Goal: Information Seeking & Learning: Find specific fact

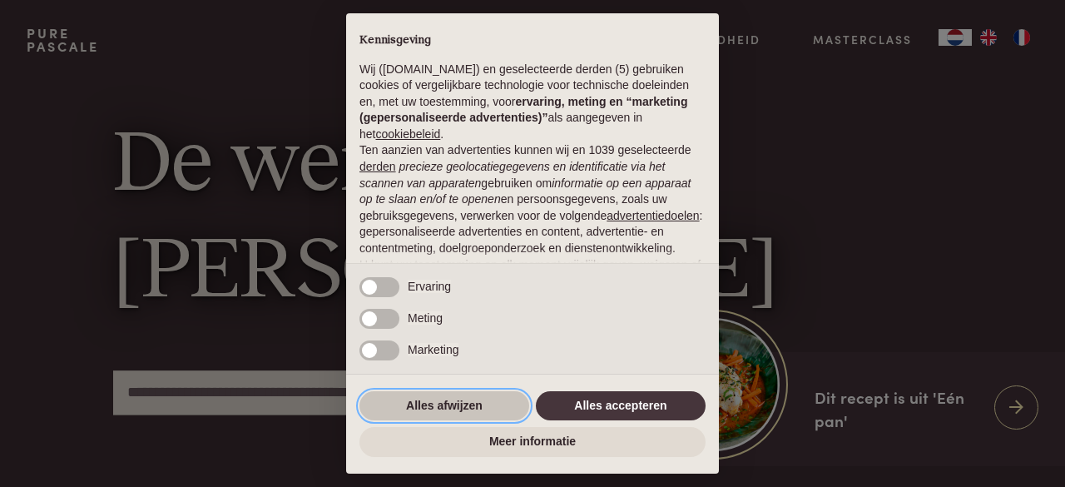
click at [463, 408] on button "Alles afwijzen" at bounding box center [444, 406] width 170 height 30
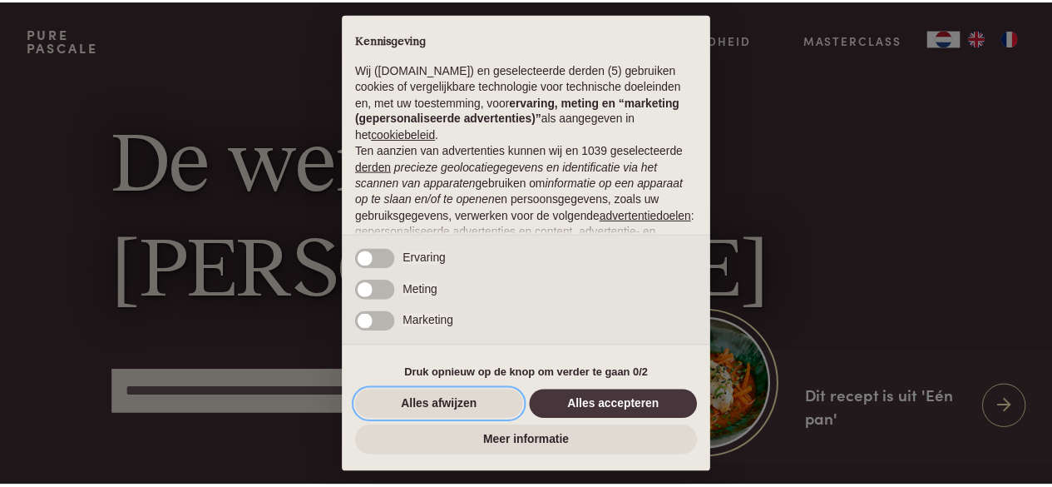
scroll to position [181, 0]
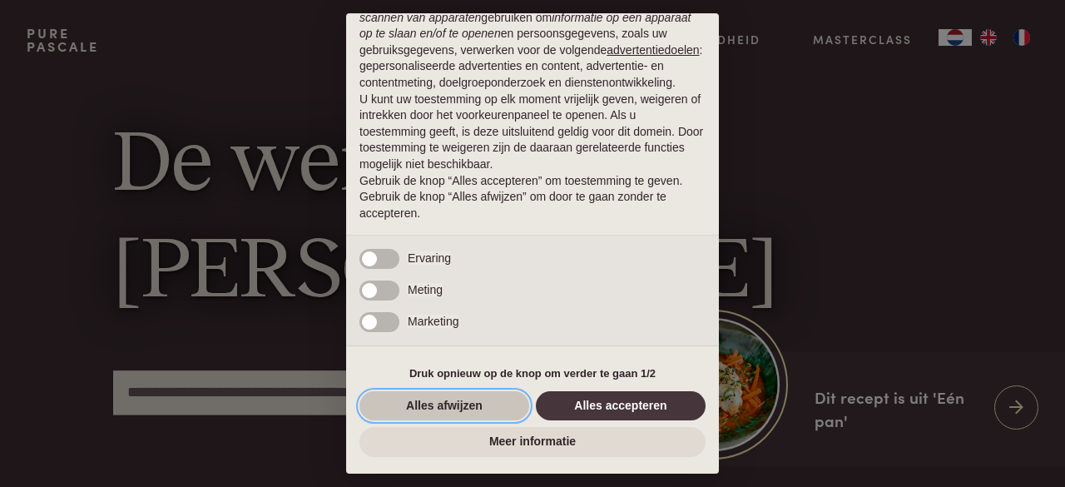
click at [496, 413] on button "Alles afwijzen" at bounding box center [444, 406] width 170 height 30
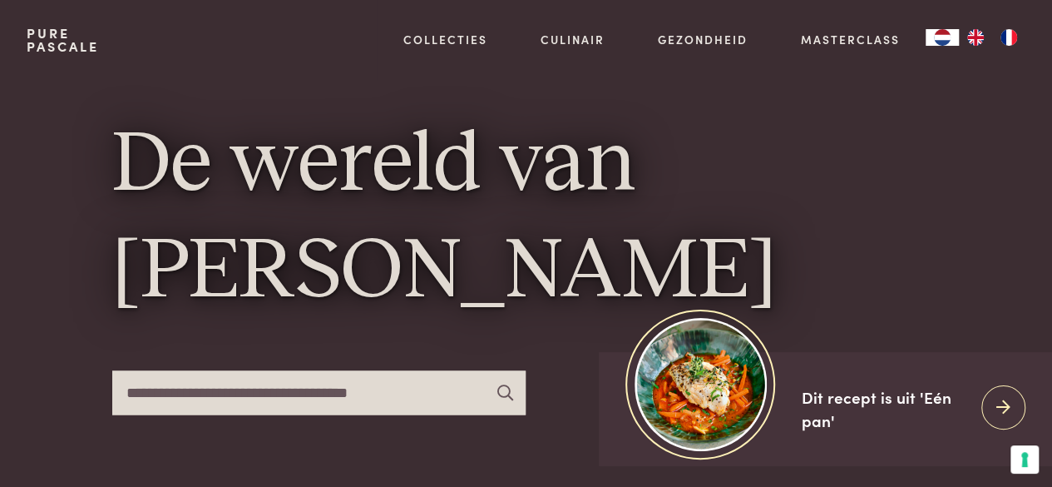
drag, startPoint x: 334, startPoint y: 415, endPoint x: 325, endPoint y: 397, distance: 20.5
click at [325, 397] on div "De wereld van Pascale Naessens" at bounding box center [526, 273] width 829 height 386
click at [325, 397] on input "text" at bounding box center [319, 392] width 414 height 44
type input "**********"
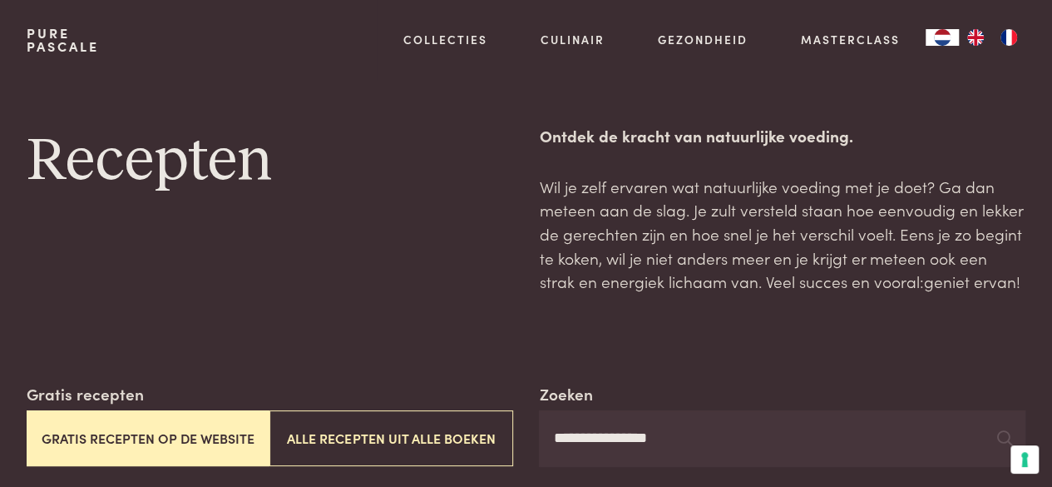
scroll to position [1, 0]
click at [671, 444] on input "**********" at bounding box center [782, 437] width 487 height 57
type input "********"
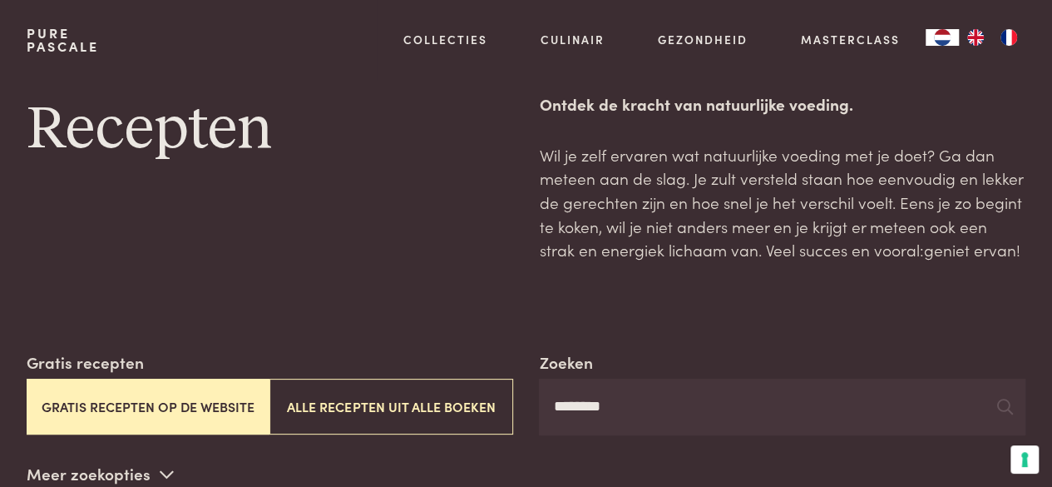
scroll to position [47, 0]
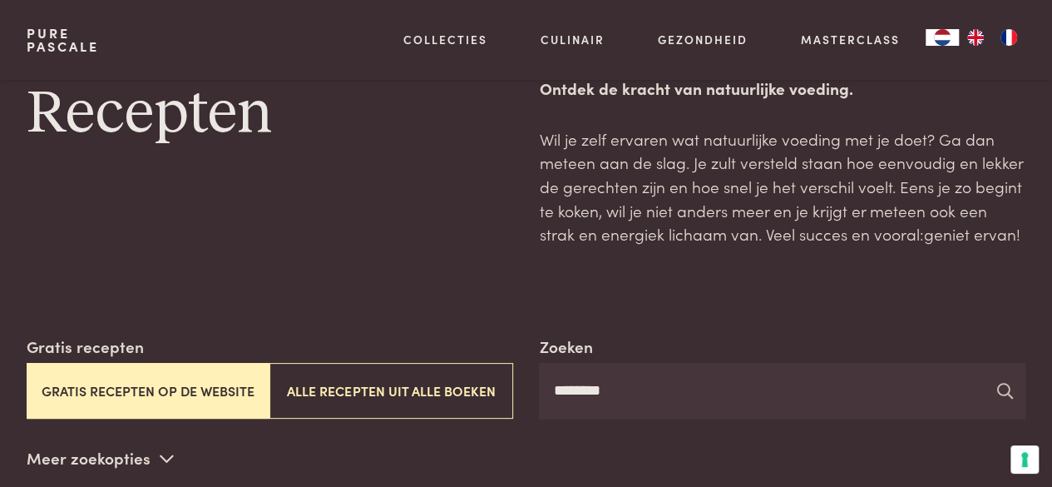
click at [1004, 390] on icon at bounding box center [1005, 391] width 16 height 16
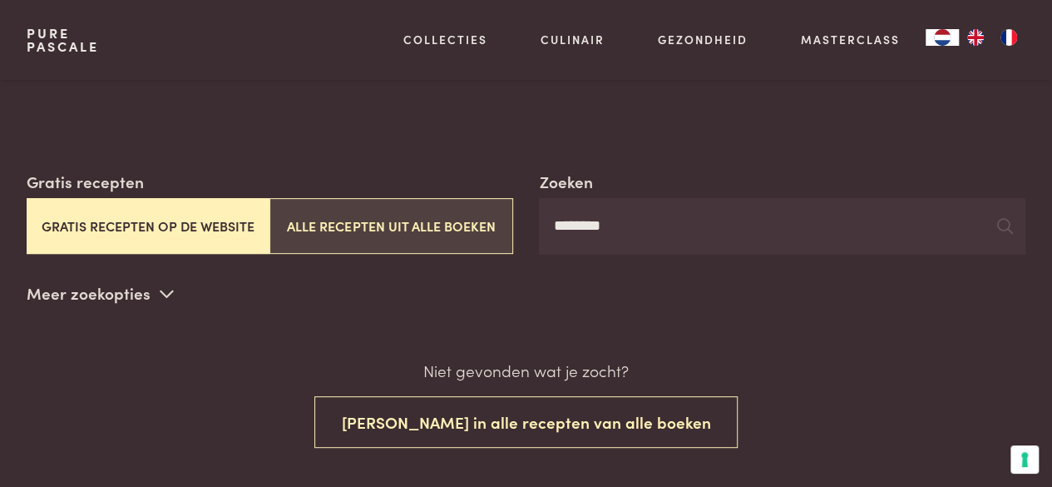
click at [415, 228] on button "Alle recepten uit alle boeken" at bounding box center [391, 226] width 243 height 56
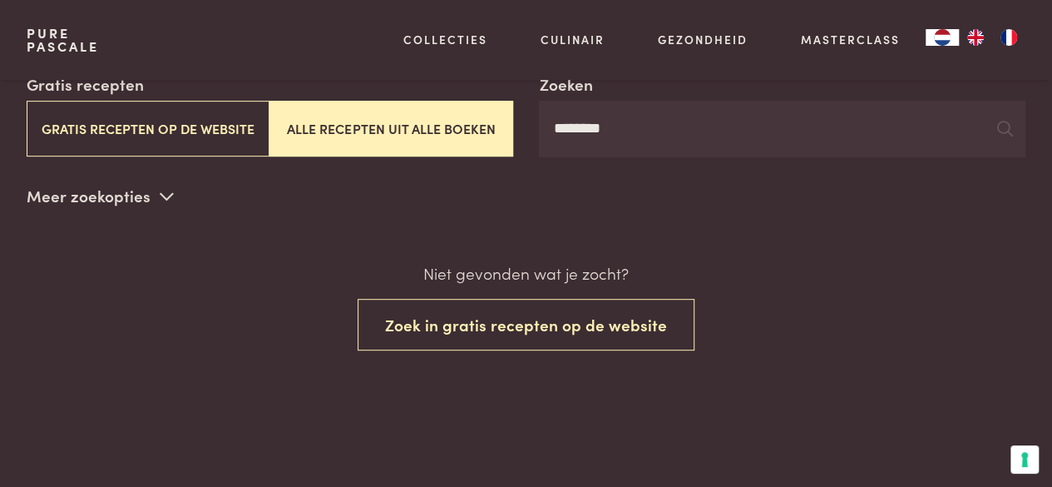
scroll to position [310, 0]
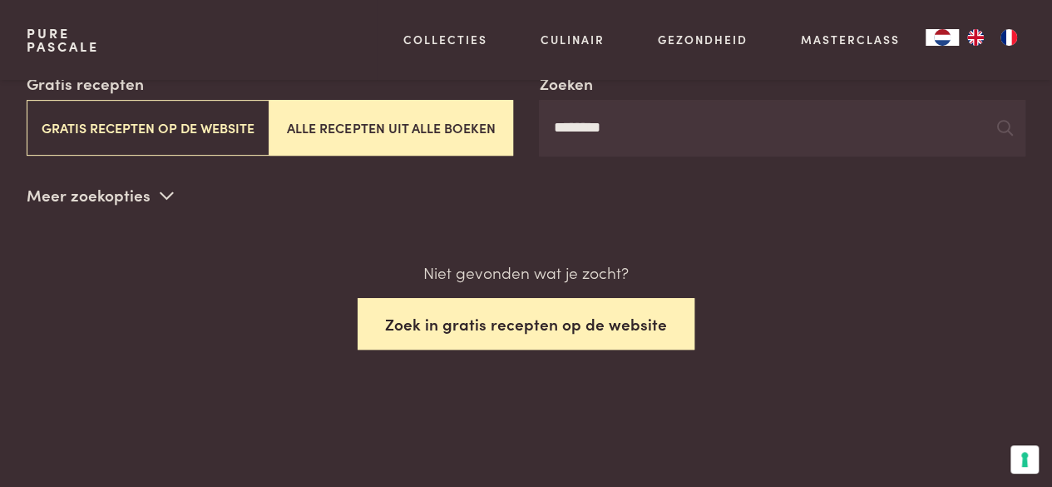
click at [542, 319] on button "Zoek in gratis recepten op de website" at bounding box center [526, 324] width 337 height 52
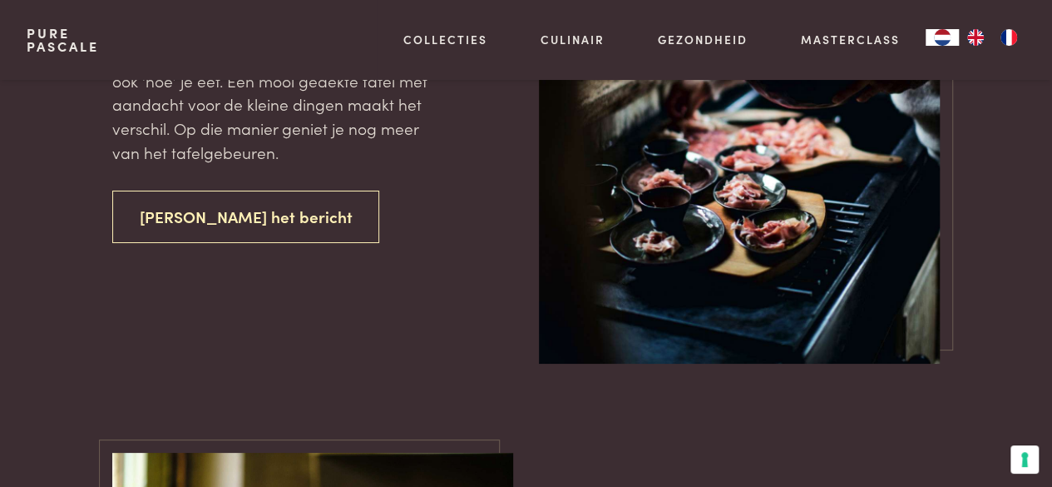
scroll to position [3069, 0]
